Goal: Book appointment/travel/reservation

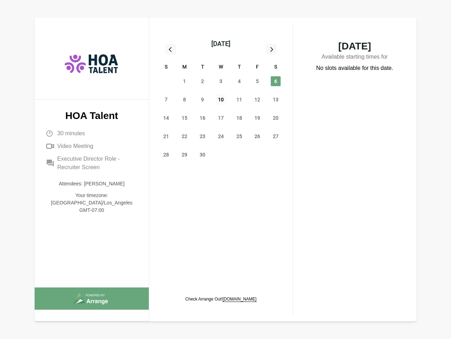
click at [221, 101] on span "10" at bounding box center [221, 100] width 10 height 10
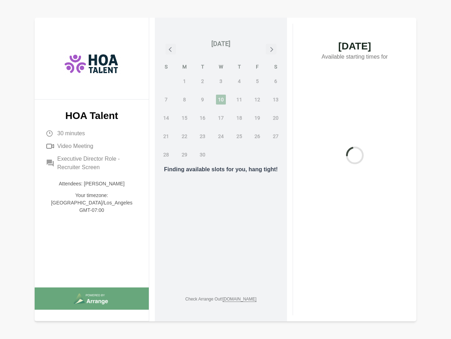
click at [221, 44] on div "[DATE]" at bounding box center [220, 44] width 19 height 10
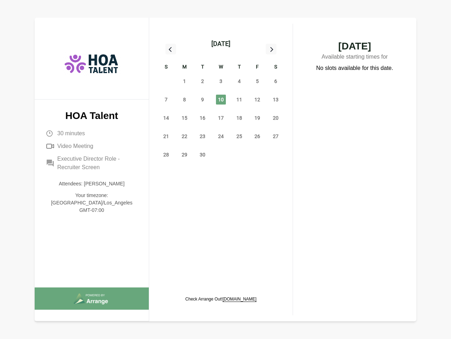
click at [166, 81] on div "31" at bounding box center [166, 81] width 18 height 18
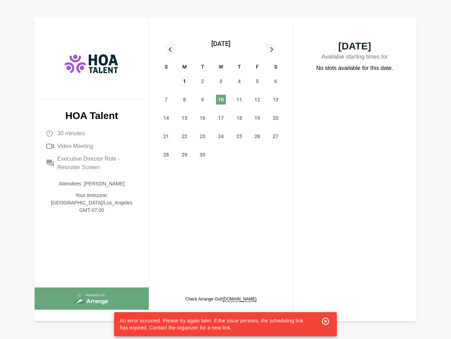
click at [184, 81] on span "1" at bounding box center [184, 81] width 10 height 10
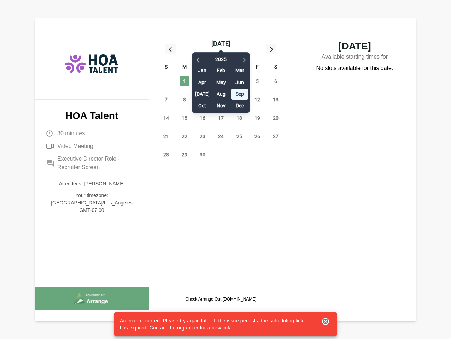
click at [202, 81] on div "[DATE] Feb Mar Apr May Jun [DATE] Aug Sep Oct Nov Dec" at bounding box center [221, 81] width 58 height 64
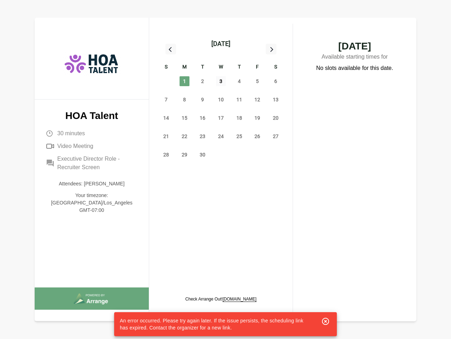
click at [221, 81] on span "3" at bounding box center [221, 81] width 10 height 10
click at [239, 81] on span "4" at bounding box center [239, 81] width 10 height 10
click at [257, 81] on span "5" at bounding box center [257, 81] width 10 height 10
click at [276, 81] on span "6" at bounding box center [276, 81] width 10 height 10
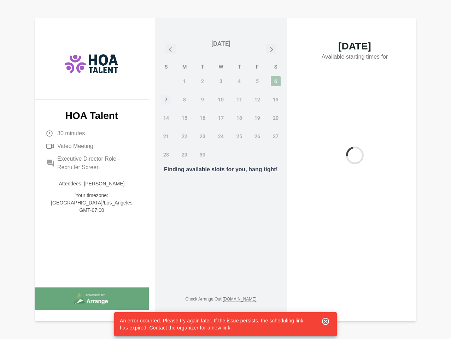
click at [166, 100] on span "7" at bounding box center [166, 100] width 10 height 10
